Goal: Information Seeking & Learning: Find specific fact

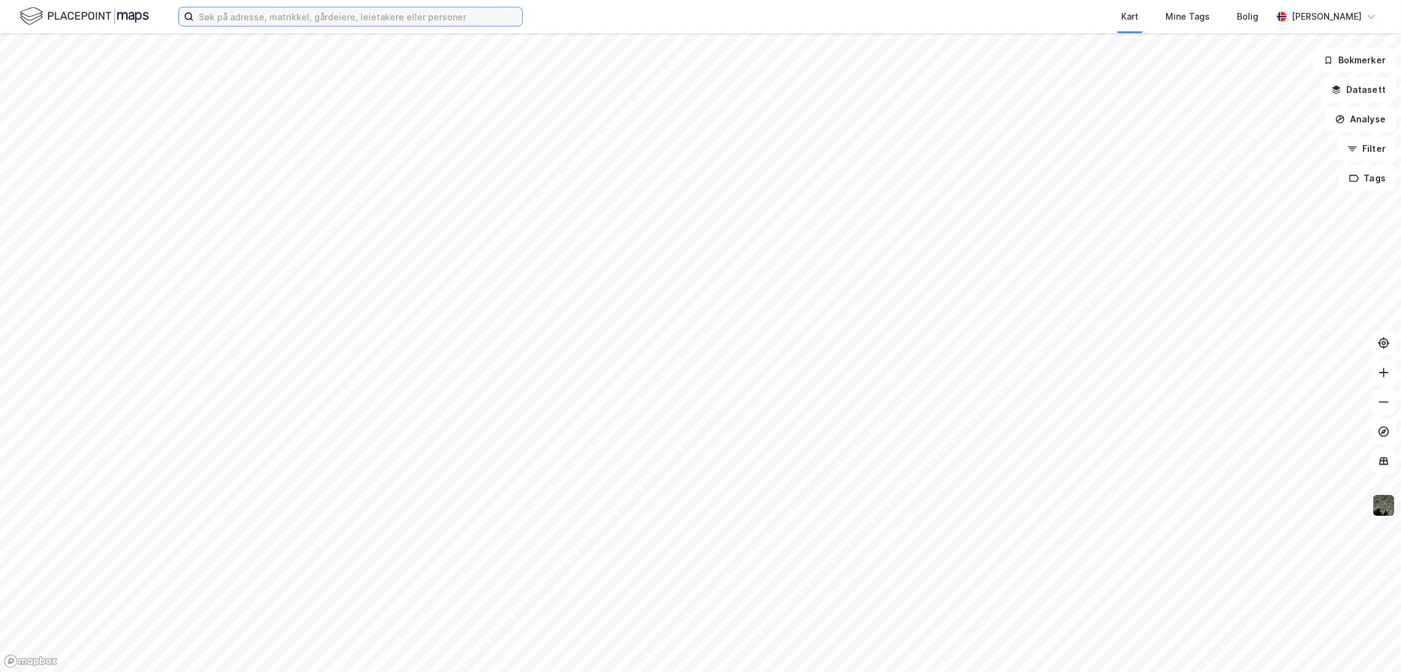
click at [264, 14] on input at bounding box center [358, 16] width 328 height 18
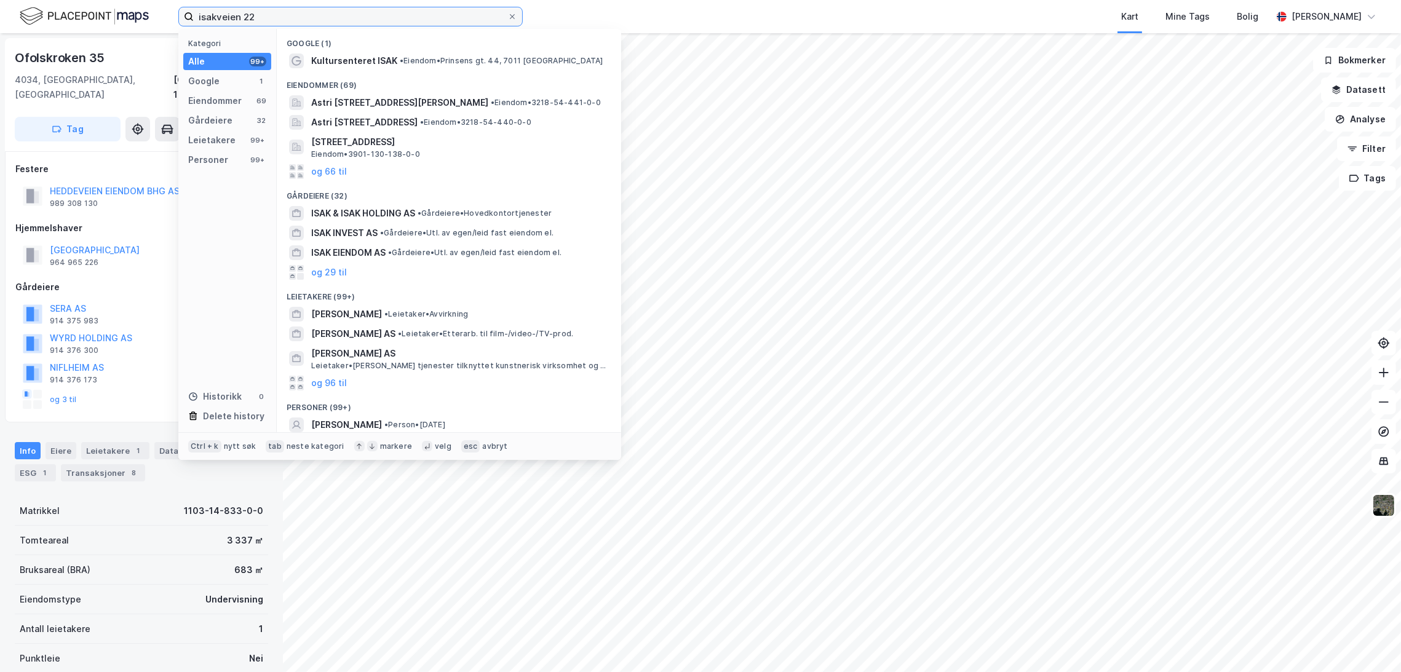
type input "isakveien 22"
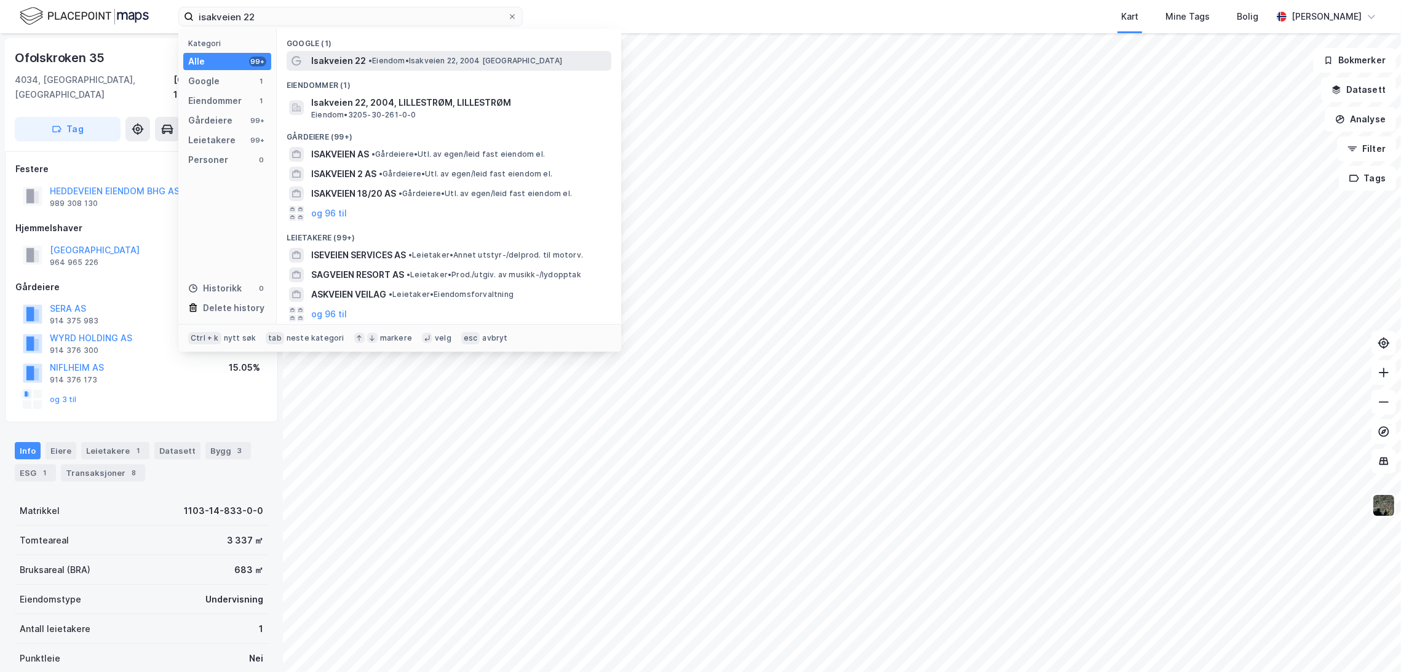
click at [417, 63] on span "• Eiendom • Isakveien 22, 2004 [GEOGRAPHIC_DATA]" at bounding box center [465, 61] width 194 height 10
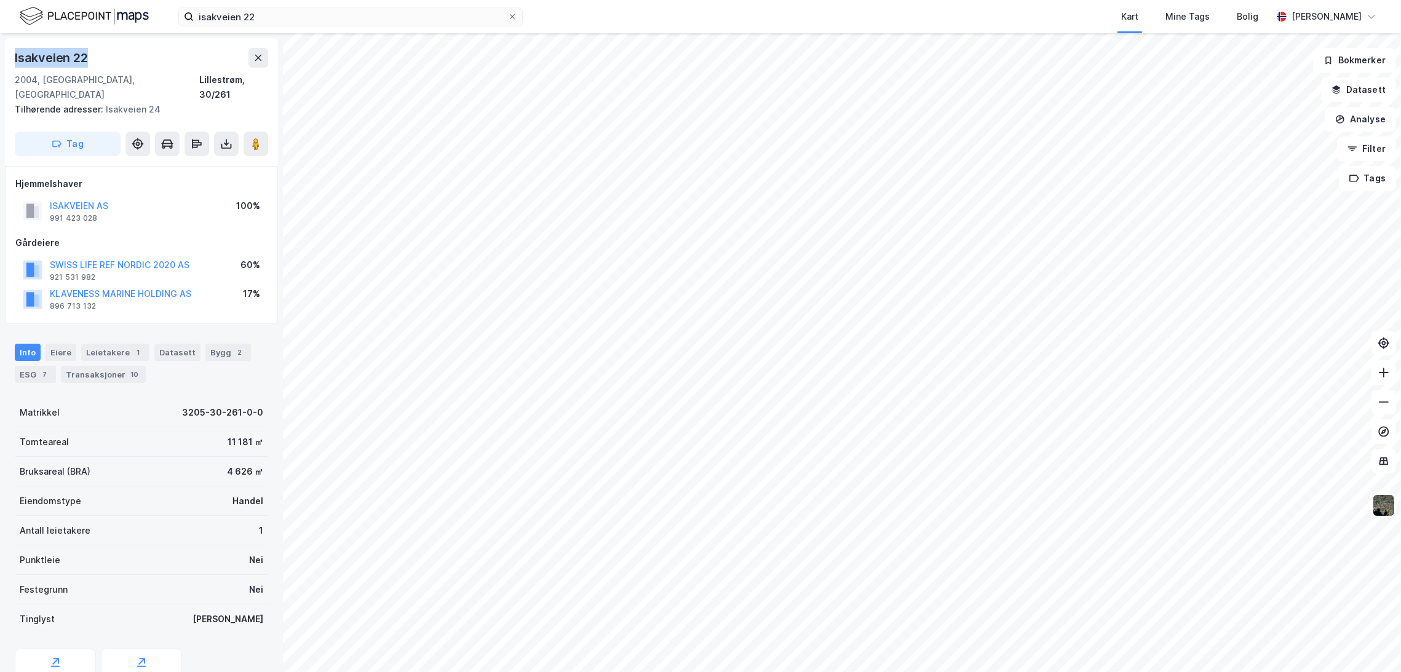
drag, startPoint x: 20, startPoint y: 56, endPoint x: 111, endPoint y: 59, distance: 91.1
click at [111, 59] on div "Isakveien 22 2004, [GEOGRAPHIC_DATA], Akershus Lillestrøm, 30/261 Tilhørende ad…" at bounding box center [141, 102] width 273 height 128
copy div "Isakveien 22"
